Goal: Task Accomplishment & Management: Complete application form

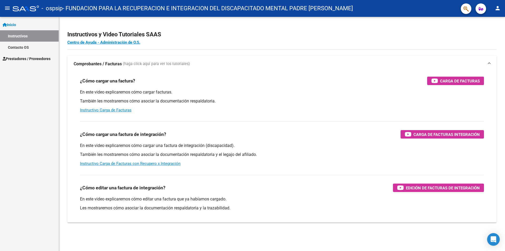
click at [22, 59] on span "Prestadores / Proveedores" at bounding box center [27, 59] width 48 height 6
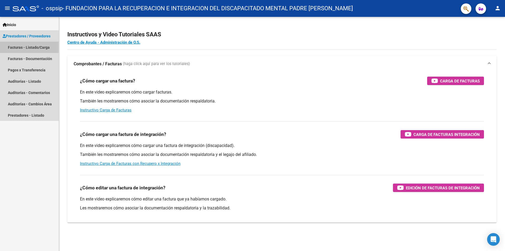
click at [23, 48] on link "Facturas - Listado/Carga" at bounding box center [29, 47] width 59 height 11
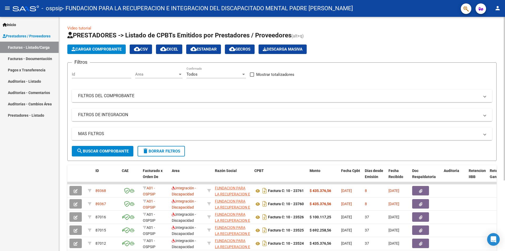
click at [96, 50] on span "Cargar Comprobante" at bounding box center [97, 49] width 50 height 5
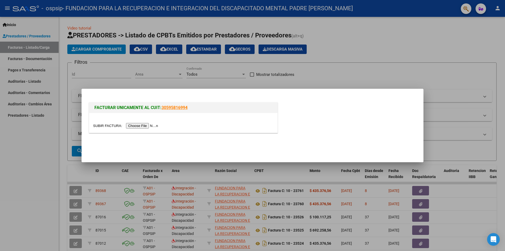
click at [146, 125] on input "file" at bounding box center [126, 126] width 67 height 6
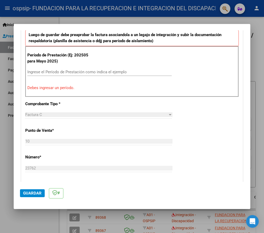
scroll to position [150, 0]
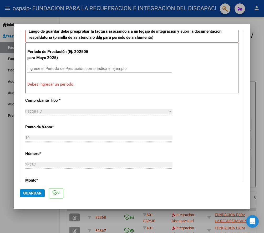
click at [54, 68] on input "Ingrese el Período de Prestación como indica el ejemplo" at bounding box center [99, 68] width 144 height 5
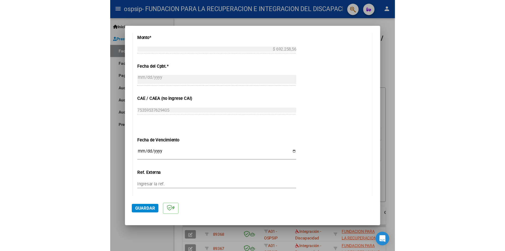
scroll to position [308, 0]
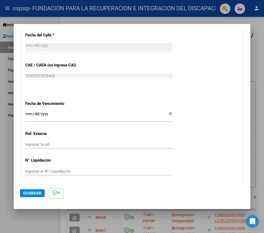
type input "202508"
click at [27, 113] on input "Ingresar la fecha" at bounding box center [98, 116] width 147 height 8
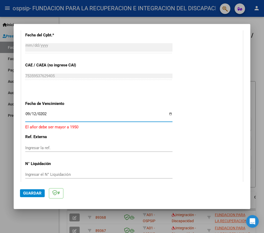
type input "[DATE]"
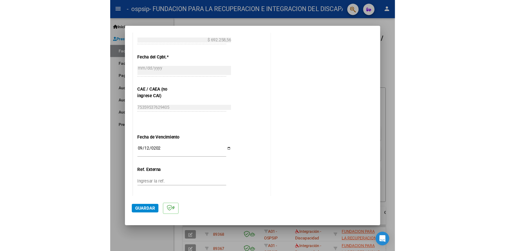
scroll to position [306, 0]
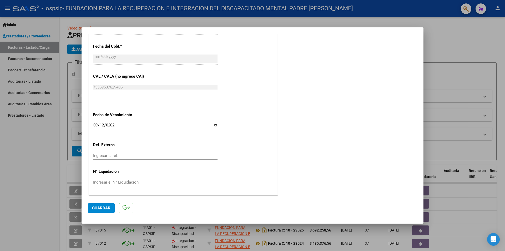
click at [105, 209] on span "Guardar" at bounding box center [101, 207] width 18 height 5
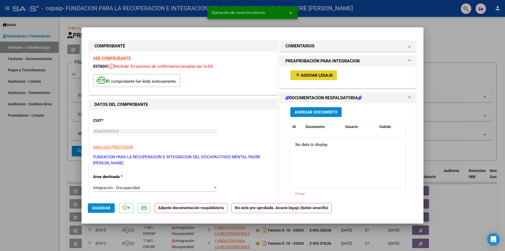
click at [301, 75] on span "Asociar Legajo" at bounding box center [317, 75] width 32 height 5
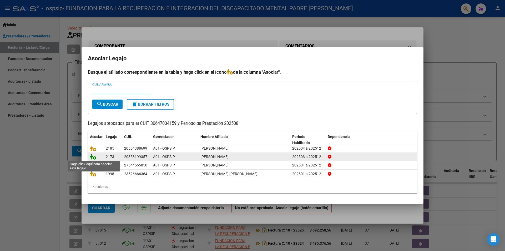
click at [93, 157] on icon at bounding box center [93, 157] width 6 height 6
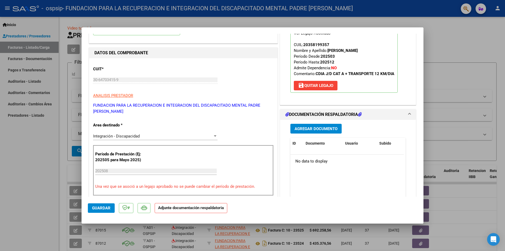
scroll to position [53, 0]
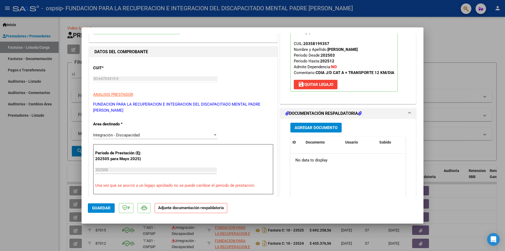
click at [318, 128] on span "Agregar Documento" at bounding box center [316, 127] width 43 height 5
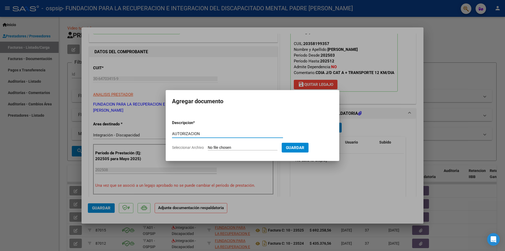
type input "AUTORIZACION"
click at [233, 147] on input "Seleccionar Archivo" at bounding box center [243, 147] width 70 height 5
type input "C:\fakepath\[PERSON_NAME] CENTRO DE DIA AUTORIZACION 2025 SEGUN RESOLUCION 360 …"
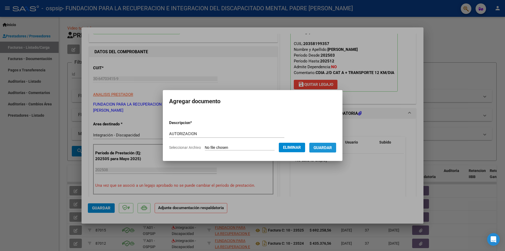
click at [325, 151] on button "Guardar" at bounding box center [322, 148] width 27 height 10
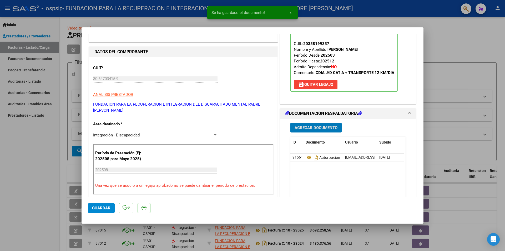
click at [314, 125] on span "Agregar Documento" at bounding box center [316, 127] width 43 height 5
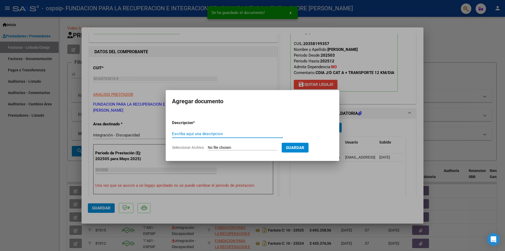
click at [214, 132] on input "Escriba aquí una descripcion" at bounding box center [227, 133] width 111 height 5
type input "PRESUPUESTO"
click at [220, 148] on input "Seleccionar Archivo" at bounding box center [243, 147] width 70 height 5
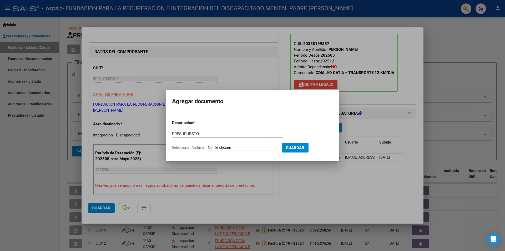
type input "C:\fakepath\[PERSON_NAME] - Centro de Dia.docx"
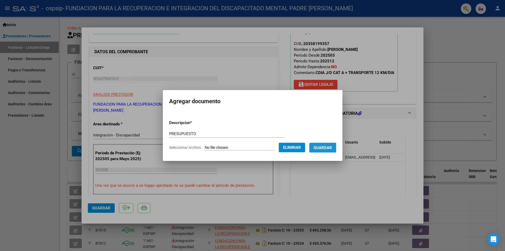
click at [321, 147] on span "Guardar" at bounding box center [323, 147] width 18 height 5
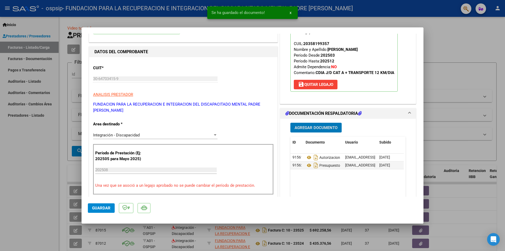
click at [314, 128] on span "Agregar Documento" at bounding box center [316, 127] width 43 height 5
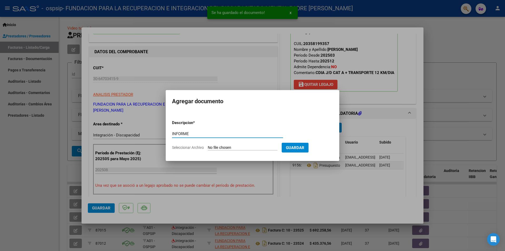
type input "INFORME"
click at [214, 148] on input "Seleccionar Archivo" at bounding box center [243, 147] width 70 height 5
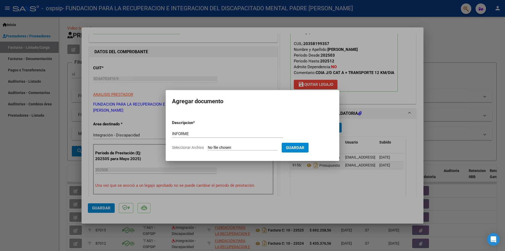
type input "C:\fakepath\[PERSON_NAME] INFORME agosto.docx"
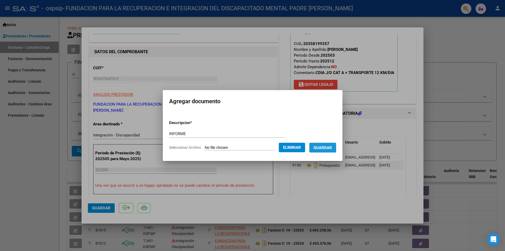
click at [330, 145] on span "Guardar" at bounding box center [323, 147] width 18 height 5
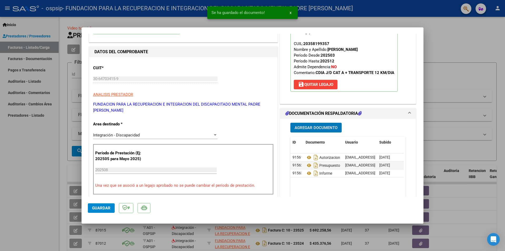
click at [315, 127] on span "Agregar Documento" at bounding box center [316, 127] width 43 height 5
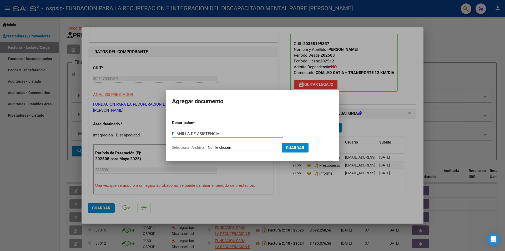
type input "PLANILLA DE ASISTENCIA"
click at [242, 148] on input "Seleccionar Archivo" at bounding box center [243, 147] width 70 height 5
type input "C:\fakepath\[PERSON_NAME] PLANILLA CENTRO DE DIA.pdf"
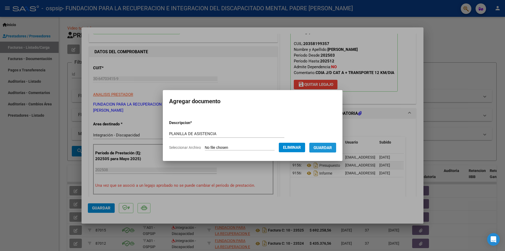
click at [327, 146] on span "Guardar" at bounding box center [323, 147] width 18 height 5
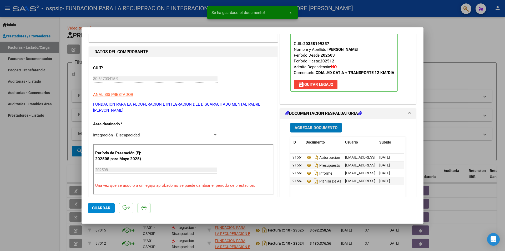
click at [310, 131] on button "Agregar Documento" at bounding box center [315, 128] width 51 height 10
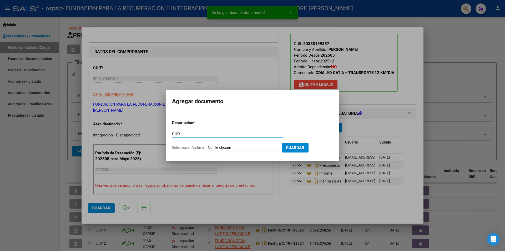
type input "CUD"
click at [229, 145] on form "Descripcion * CUD Escriba aquí una descripcion Seleccionar Archivo Guardar" at bounding box center [252, 135] width 161 height 38
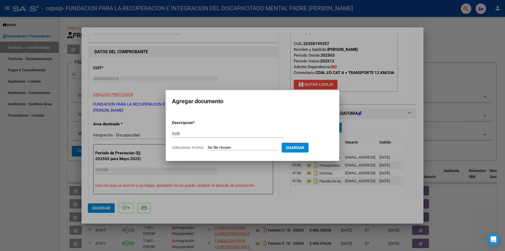
click at [230, 148] on input "Seleccionar Archivo" at bounding box center [243, 147] width 70 height 5
type input "C:\fakepath\CUD.jpg"
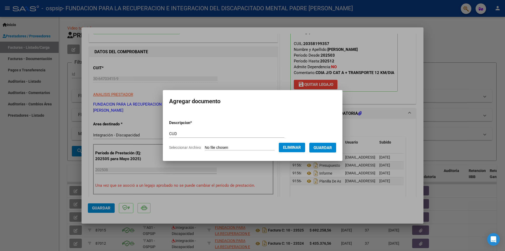
click at [331, 149] on span "Guardar" at bounding box center [323, 147] width 18 height 5
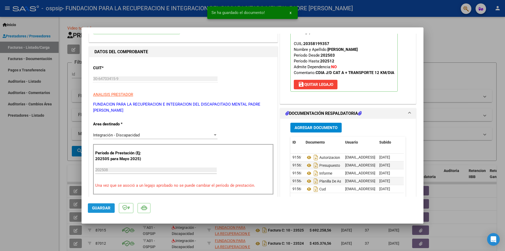
click at [100, 208] on span "Guardar" at bounding box center [101, 207] width 18 height 5
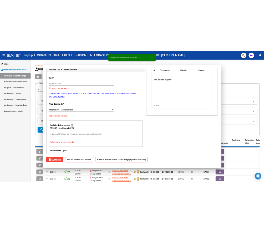
scroll to position [0, 0]
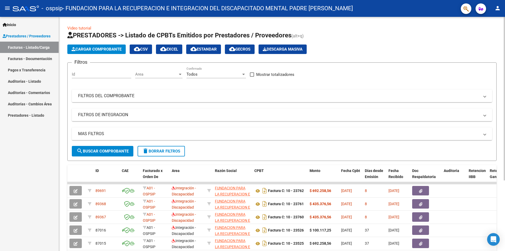
click at [76, 49] on span "Cargar Comprobante" at bounding box center [97, 49] width 50 height 5
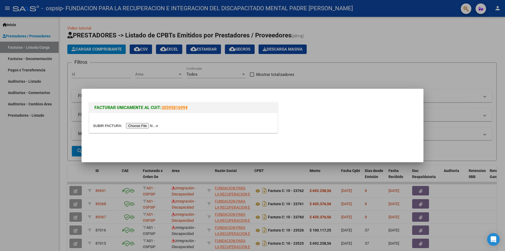
click at [149, 126] on input "file" at bounding box center [126, 126] width 67 height 6
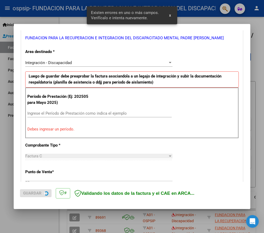
scroll to position [108, 0]
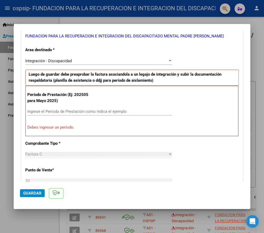
click at [36, 113] on input "Ingrese el Período de Prestación como indica el ejemplo" at bounding box center [99, 111] width 144 height 5
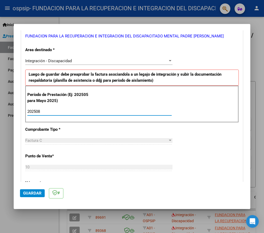
type input "202508"
click at [204, 150] on div "CUIT * 30-64703415-9 Ingresar CUIT ANALISIS PRESTADOR FUNDACION PARA LA RECUPER…" at bounding box center [132, 187] width 222 height 396
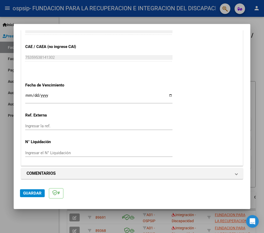
scroll to position [328, 0]
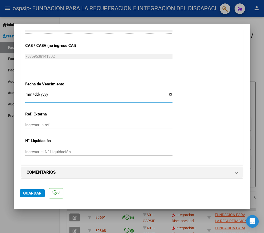
click at [27, 93] on input "Ingresar la fecha" at bounding box center [98, 96] width 147 height 8
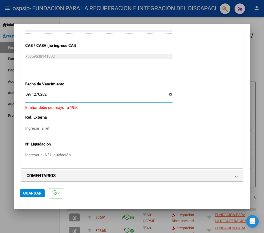
type input "[DATE]"
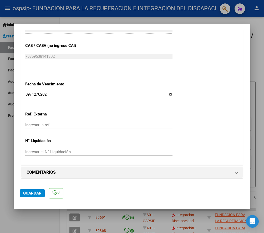
click at [42, 193] on button "Guardar" at bounding box center [32, 193] width 25 height 8
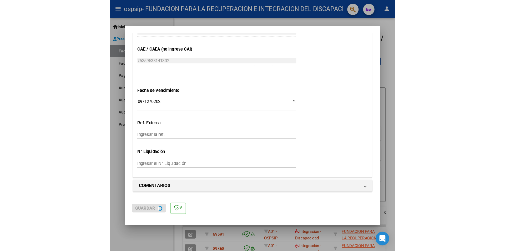
scroll to position [0, 0]
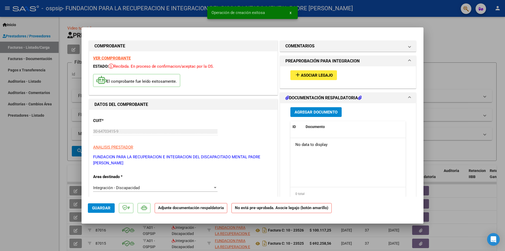
click at [318, 78] on button "add Asociar Legajo" at bounding box center [313, 75] width 47 height 10
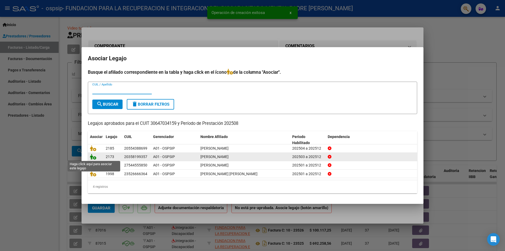
click at [94, 155] on icon at bounding box center [93, 157] width 6 height 6
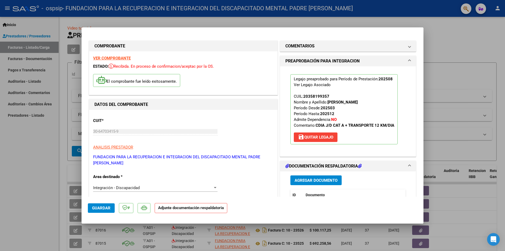
scroll to position [105, 0]
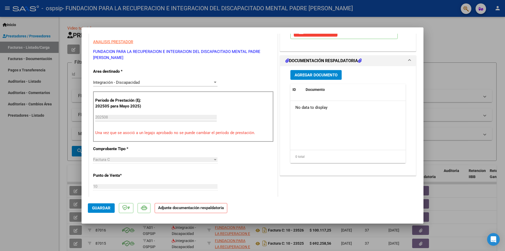
click at [313, 75] on span "Agregar Documento" at bounding box center [316, 75] width 43 height 5
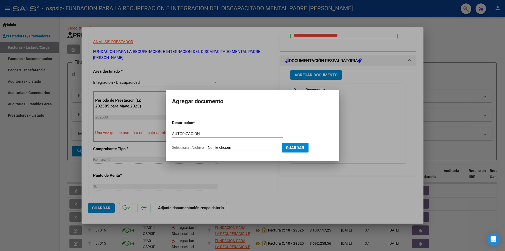
type input "AUTORIZACION"
click at [248, 146] on input "Seleccionar Archivo" at bounding box center [243, 147] width 70 height 5
type input "C:\fakepath\[PERSON_NAME] TRANSP A FRIDIM AUTORIZACION 2025 SEGUN RESOLUCION 36…"
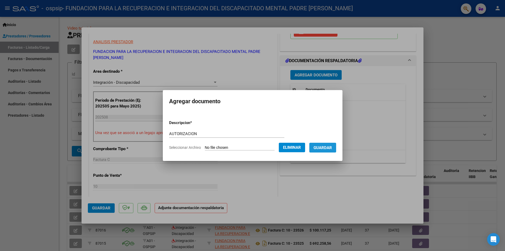
click at [318, 147] on span "Guardar" at bounding box center [323, 147] width 18 height 5
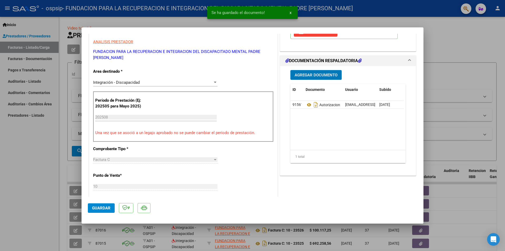
click at [309, 75] on span "Agregar Documento" at bounding box center [316, 75] width 43 height 5
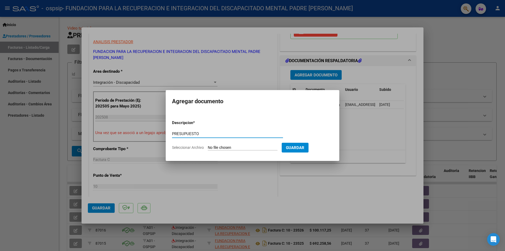
type input "PRESUPUESTO"
click at [236, 148] on input "Seleccionar Archivo" at bounding box center [243, 147] width 70 height 5
type input "C:\fakepath\[PERSON_NAME] - Transporte.docx"
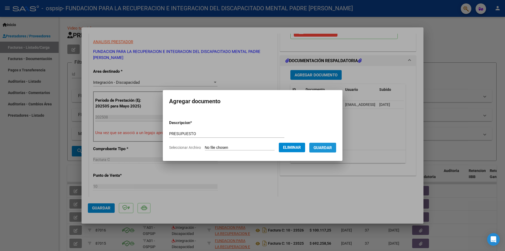
click at [324, 150] on button "Guardar" at bounding box center [322, 148] width 27 height 10
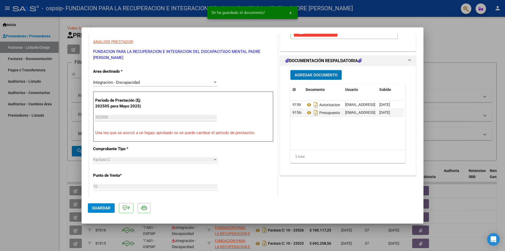
click at [310, 76] on span "Agregar Documento" at bounding box center [316, 75] width 43 height 5
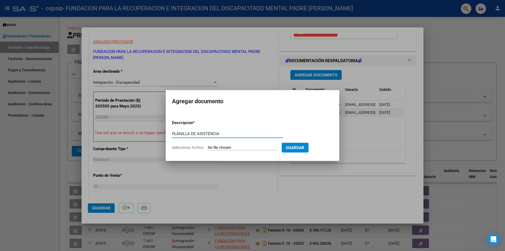
type input "PLANILLA DE ASISTENCIA"
click at [242, 148] on input "Seleccionar Archivo" at bounding box center [243, 147] width 70 height 5
type input "C:\fakepath\[PERSON_NAME] PLANILLA TRANSPORTE.pdf"
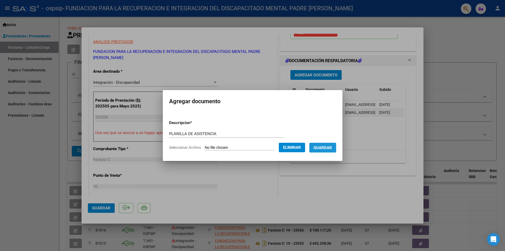
click at [324, 151] on button "Guardar" at bounding box center [322, 148] width 27 height 10
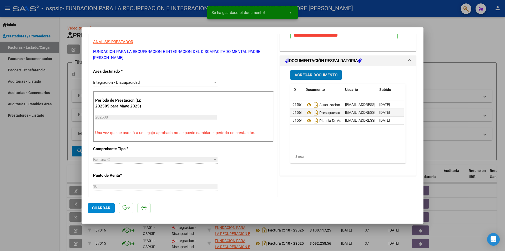
click at [318, 76] on span "Agregar Documento" at bounding box center [316, 75] width 43 height 5
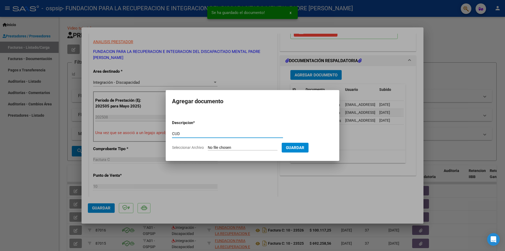
type input "CUD"
click at [229, 148] on input "Seleccionar Archivo" at bounding box center [243, 147] width 70 height 5
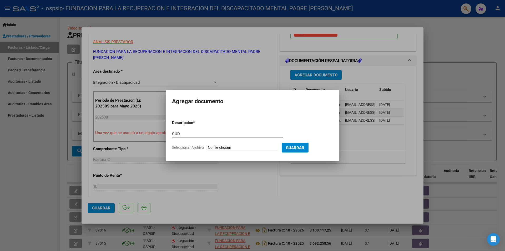
type input "C:\fakepath\CUD.jpg"
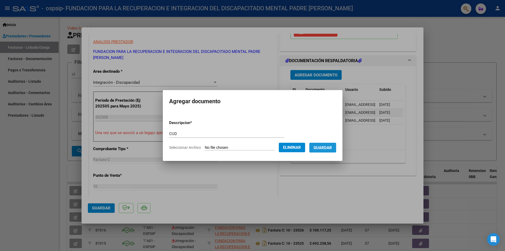
click at [326, 143] on button "Guardar" at bounding box center [322, 148] width 27 height 10
